Goal: Check status

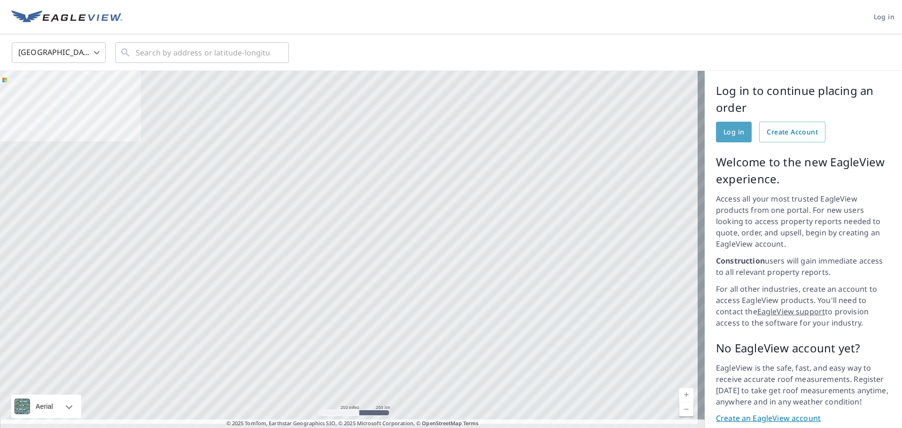
click at [723, 133] on span "Log in" at bounding box center [733, 132] width 21 height 12
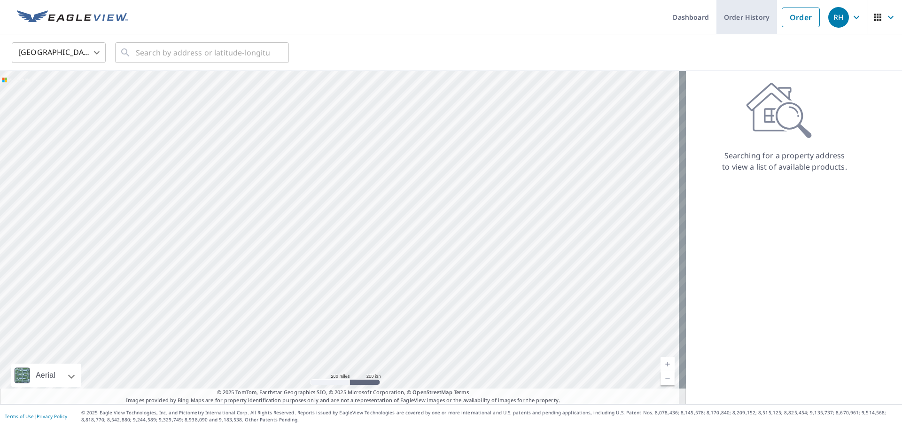
click at [736, 19] on link "Order History" at bounding box center [746, 17] width 61 height 34
